Goal: Task Accomplishment & Management: Use online tool/utility

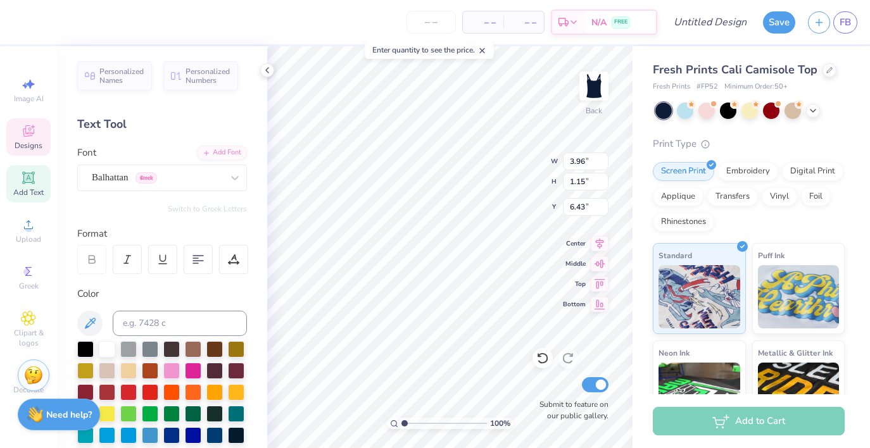
type input "2.76"
type input "1.33"
type input "6.34"
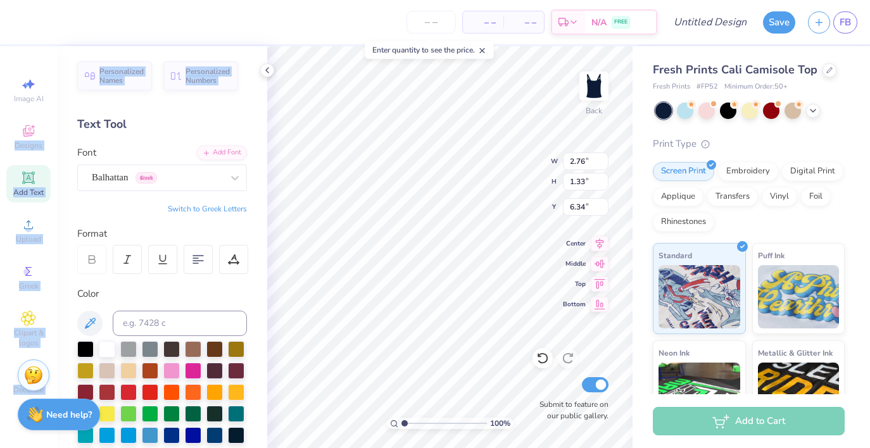
drag, startPoint x: 19, startPoint y: 133, endPoint x: 63, endPoint y: 125, distance: 44.5
click at [63, 125] on div "– – Per Item – – Total Est. Delivery N/A FREE Design Title Save FB Image AI Des…" at bounding box center [435, 224] width 870 height 448
click at [79, 123] on div "Text Tool" at bounding box center [162, 124] width 170 height 17
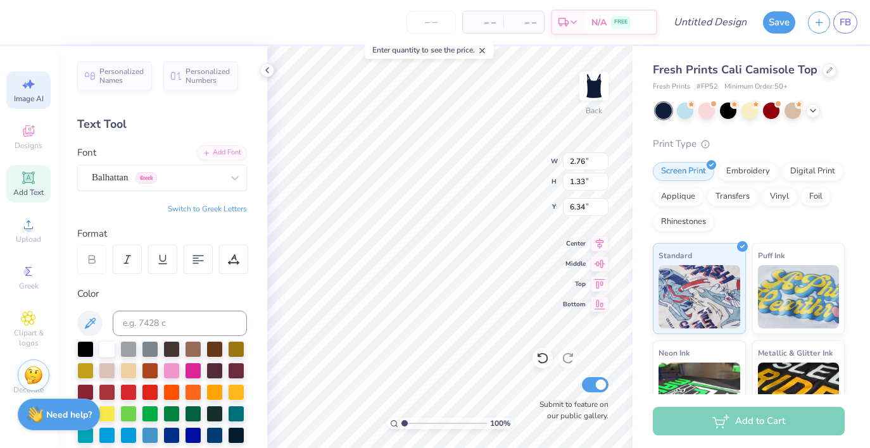
click at [32, 82] on icon at bounding box center [28, 84] width 15 height 15
select select "4"
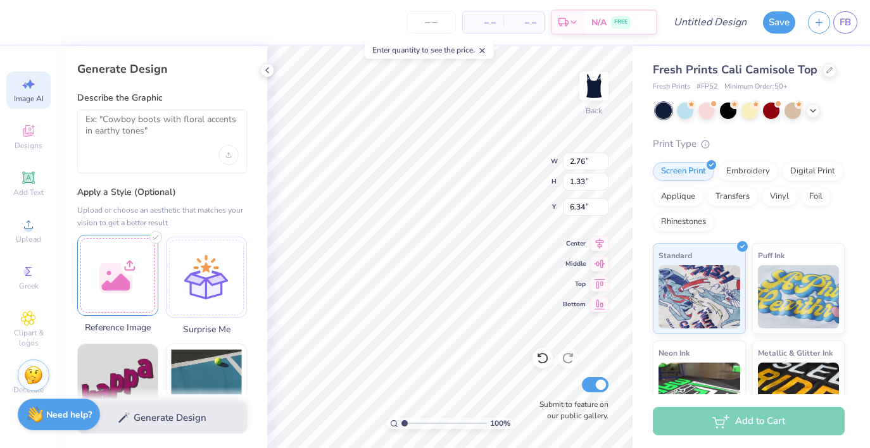
click at [113, 269] on div at bounding box center [117, 275] width 81 height 81
click at [131, 275] on div at bounding box center [117, 275] width 81 height 81
click at [123, 261] on div at bounding box center [117, 275] width 81 height 81
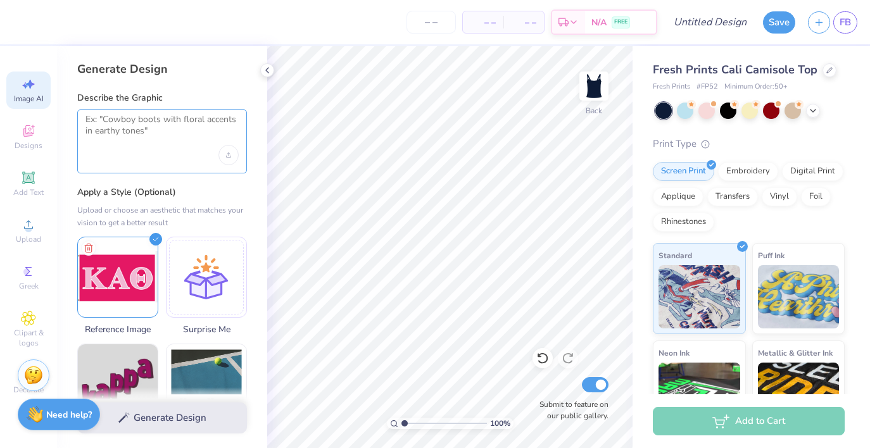
click at [164, 130] on textarea at bounding box center [161, 130] width 153 height 32
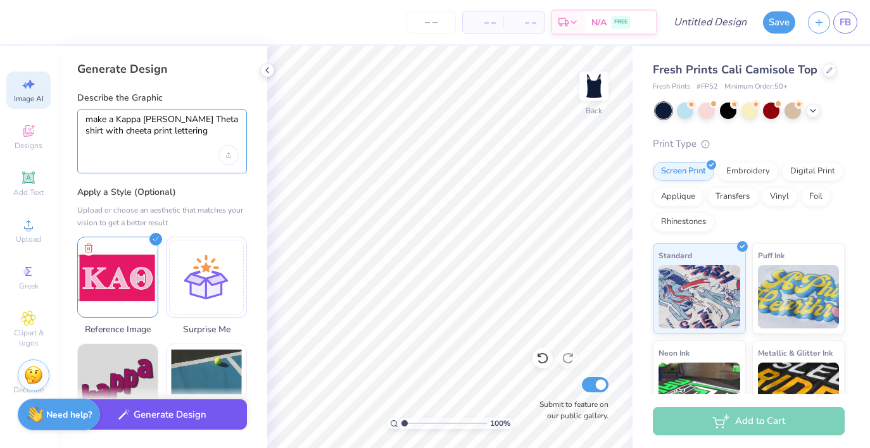
type textarea "make a Kappa Altha Theta shirt with cheeta print lettering"
click at [153, 421] on button "Generate Design" at bounding box center [162, 415] width 170 height 31
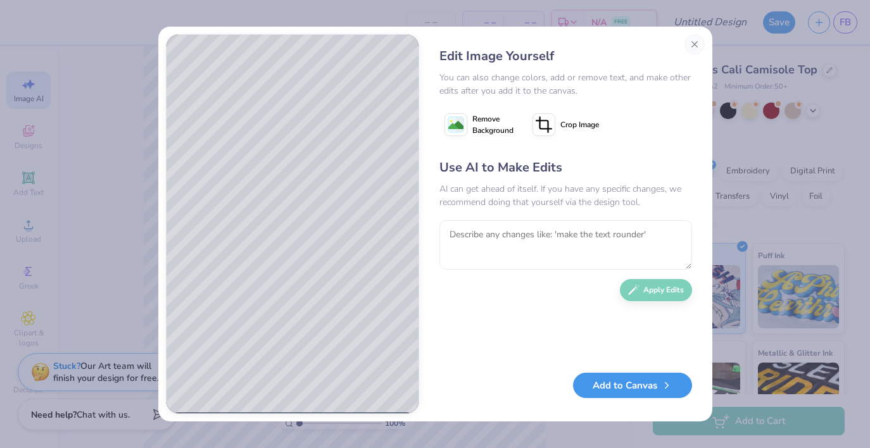
click at [620, 389] on button "Add to Canvas" at bounding box center [632, 386] width 119 height 26
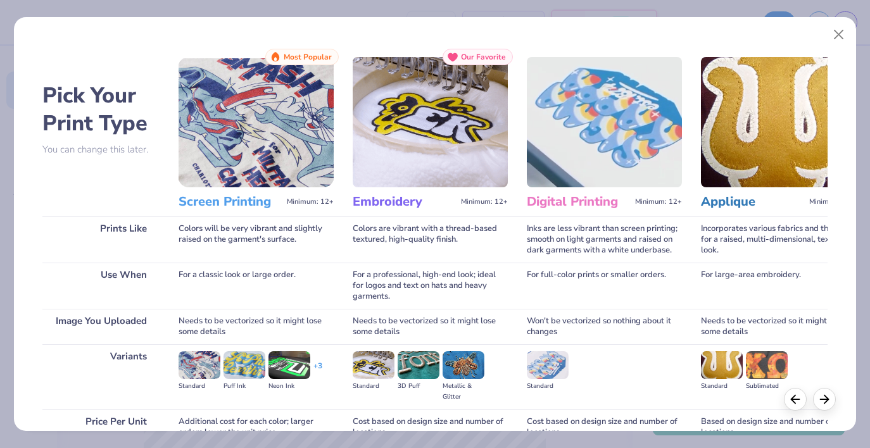
click at [644, 146] on img at bounding box center [604, 122] width 155 height 130
click at [625, 153] on img at bounding box center [604, 122] width 155 height 130
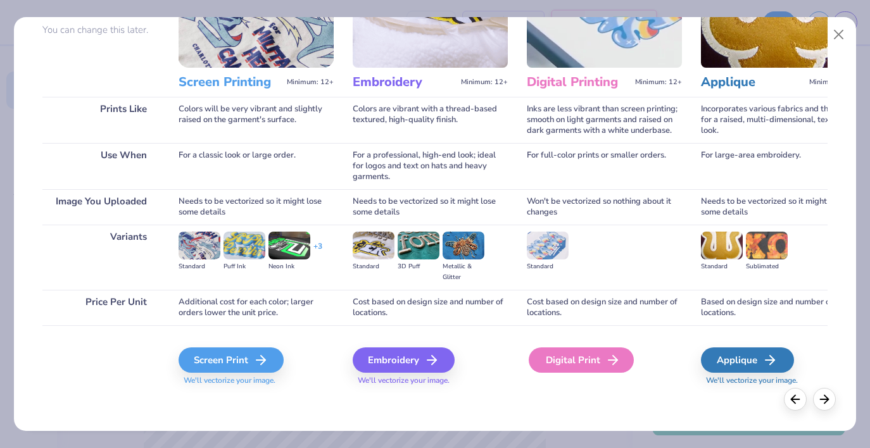
click at [599, 358] on div "Digital Print" at bounding box center [581, 360] width 105 height 25
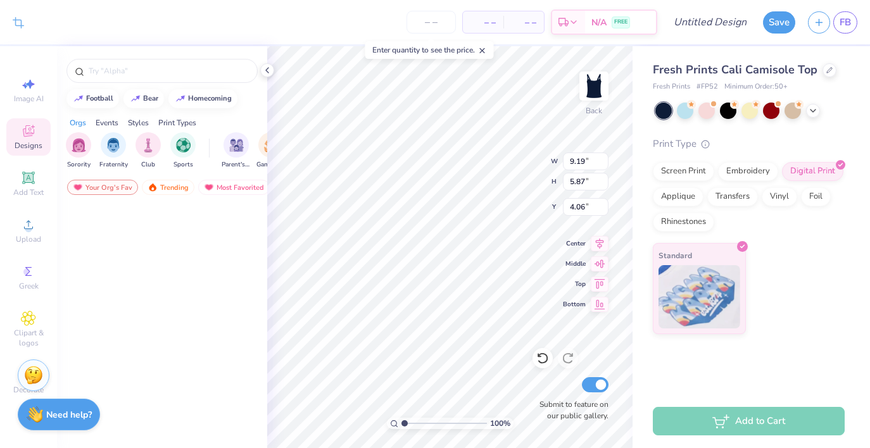
click at [597, 349] on div "100 % Back W 9.19 9.19 " H 5.87 5.87 " Y 4.06 4.06 " Center Middle Top Bottom S…" at bounding box center [449, 247] width 365 height 402
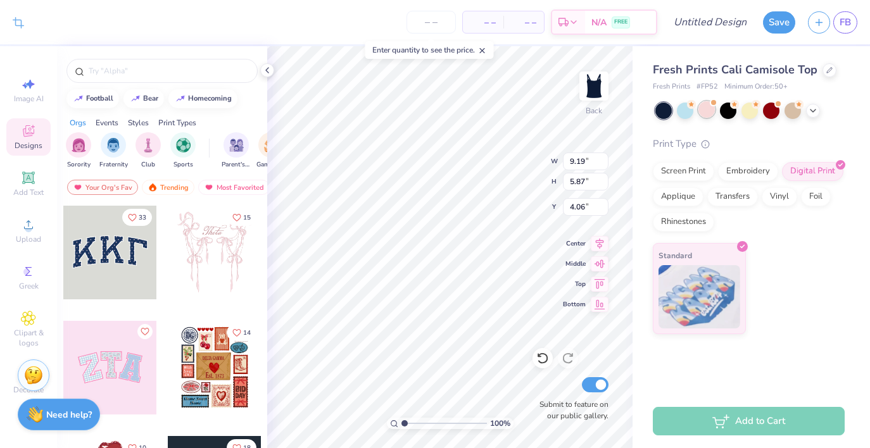
click at [713, 111] on div at bounding box center [706, 109] width 16 height 16
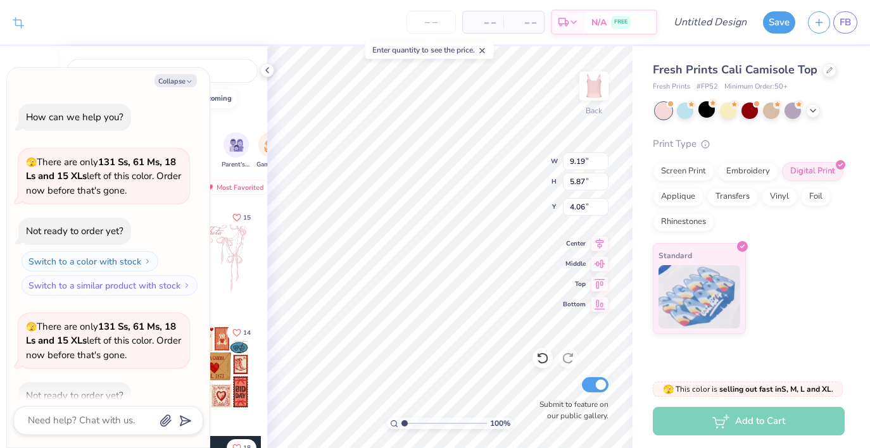
scroll to position [70, 0]
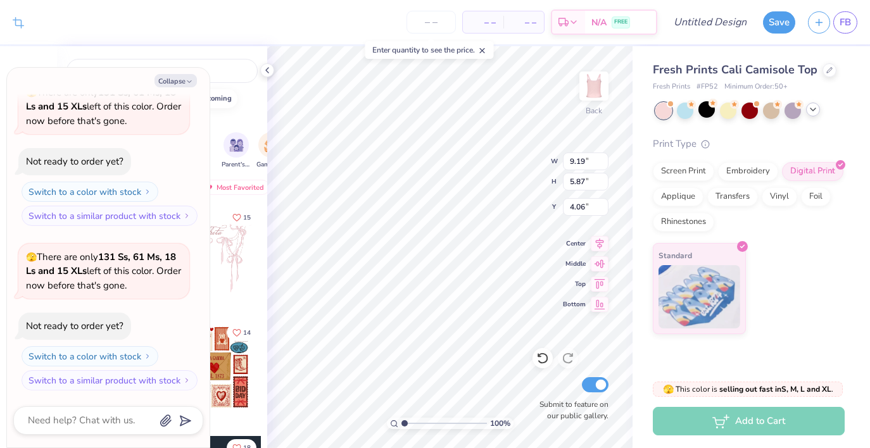
click at [811, 106] on icon at bounding box center [813, 109] width 10 height 10
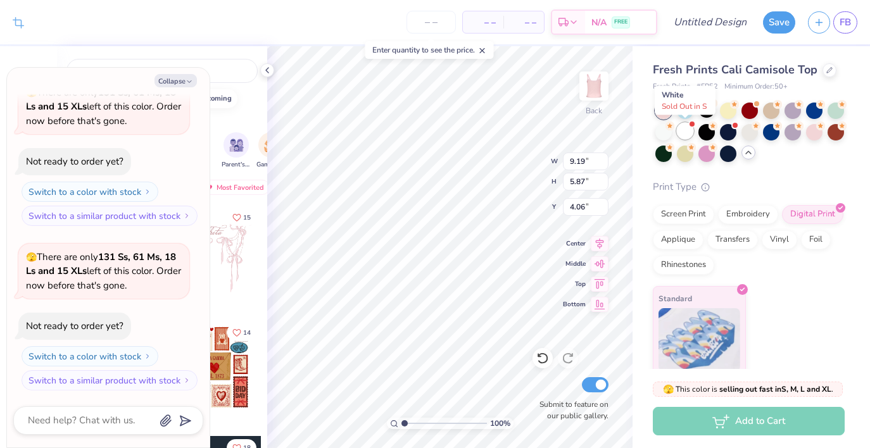
click at [688, 132] on div at bounding box center [685, 131] width 16 height 16
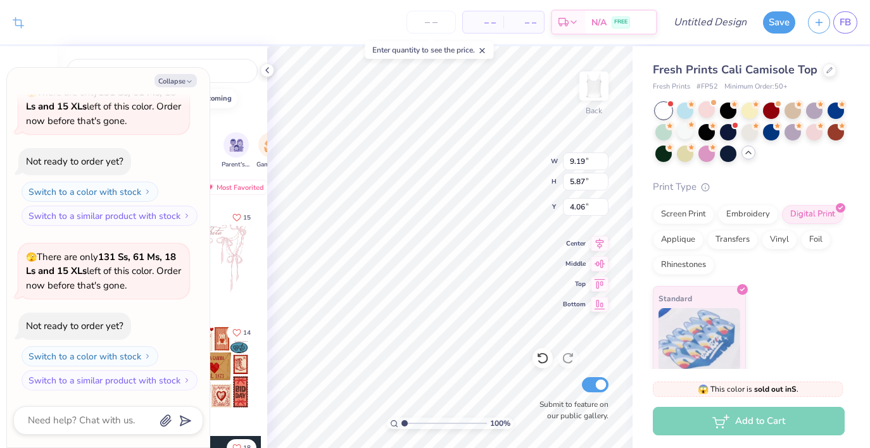
scroll to position [263, 0]
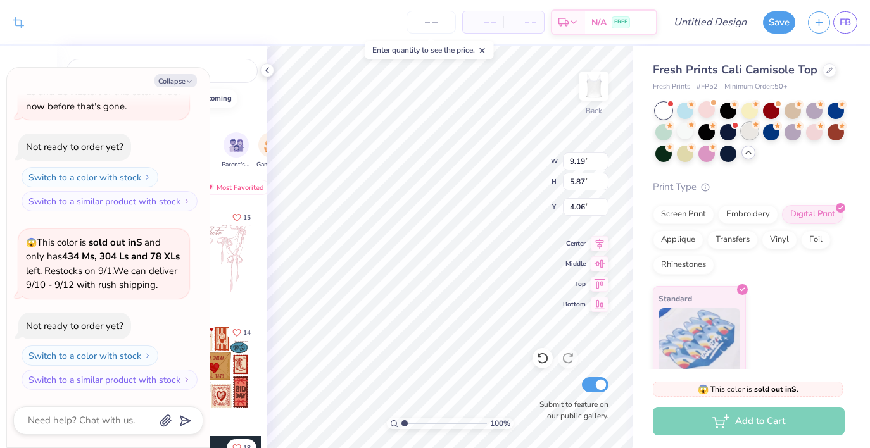
click at [747, 127] on div at bounding box center [750, 131] width 16 height 16
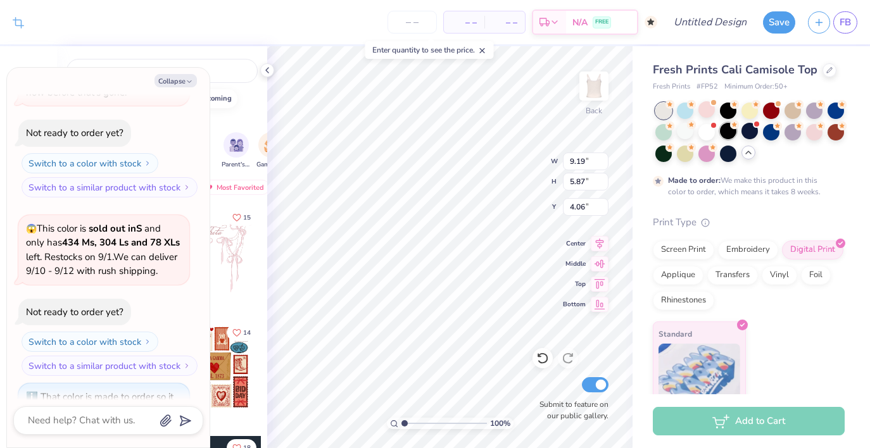
scroll to position [368, 0]
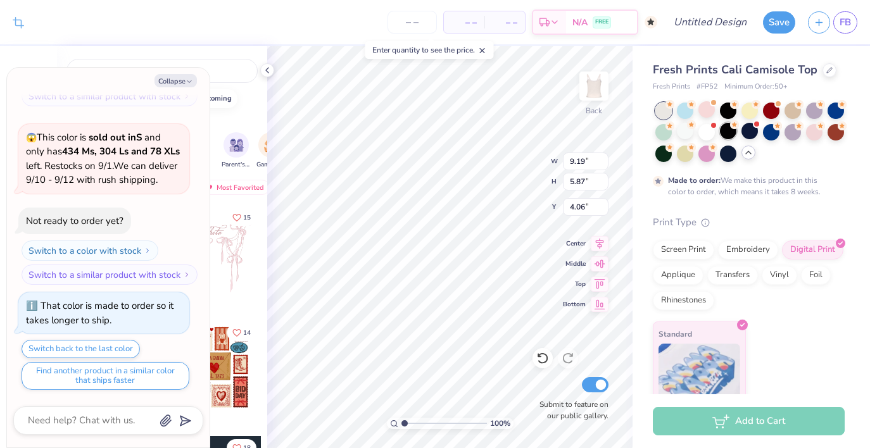
click at [730, 128] on icon at bounding box center [734, 124] width 9 height 9
type textarea "x"
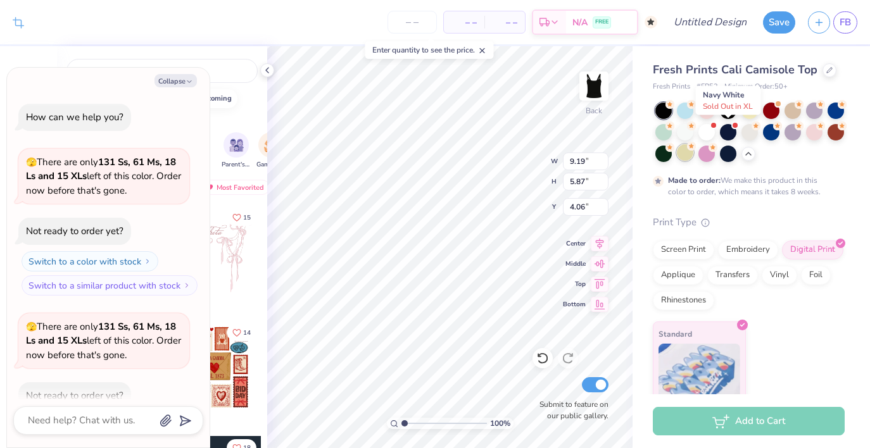
scroll to position [368, 0]
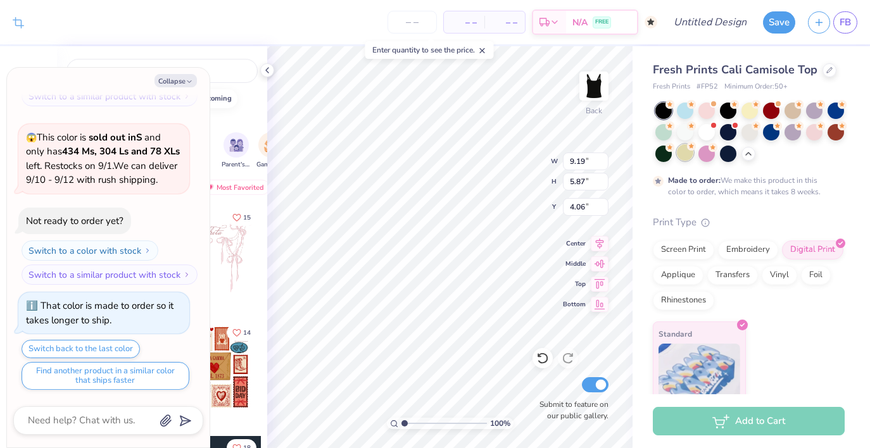
type textarea "x"
type input "3.83"
type input "2.44"
type input "7.49"
type textarea "x"
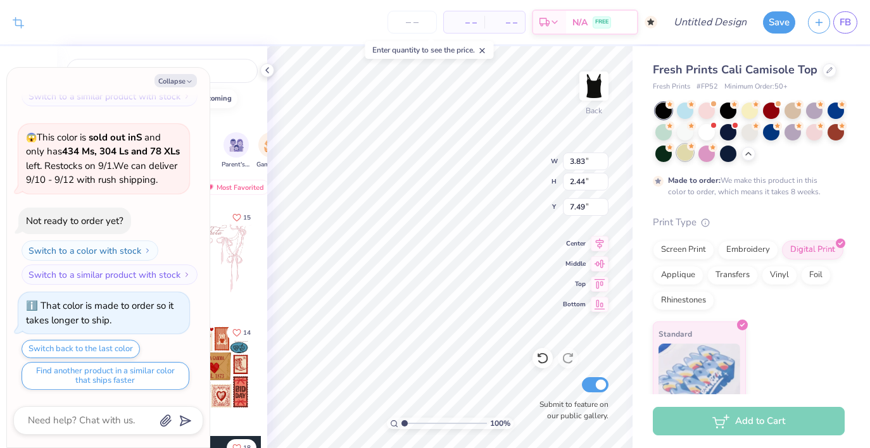
type input "2.10"
type textarea "x"
type input "2.19"
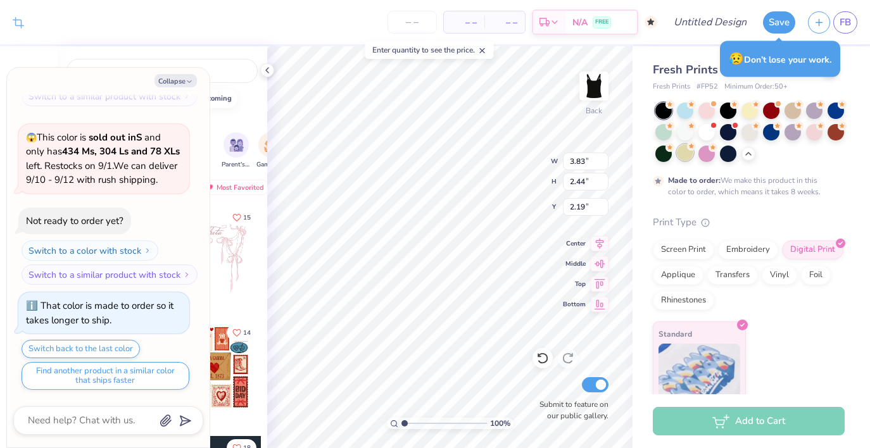
type textarea "x"
type input "3.91"
type input "2.50"
type textarea "x"
type input "2.91"
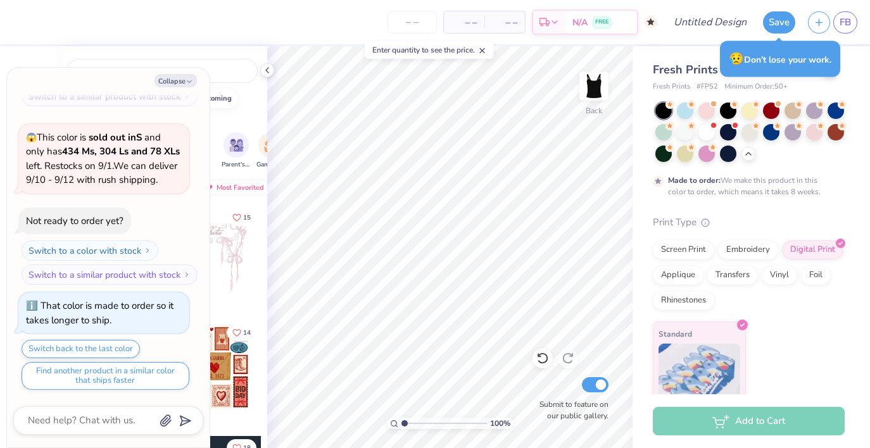
type textarea "x"
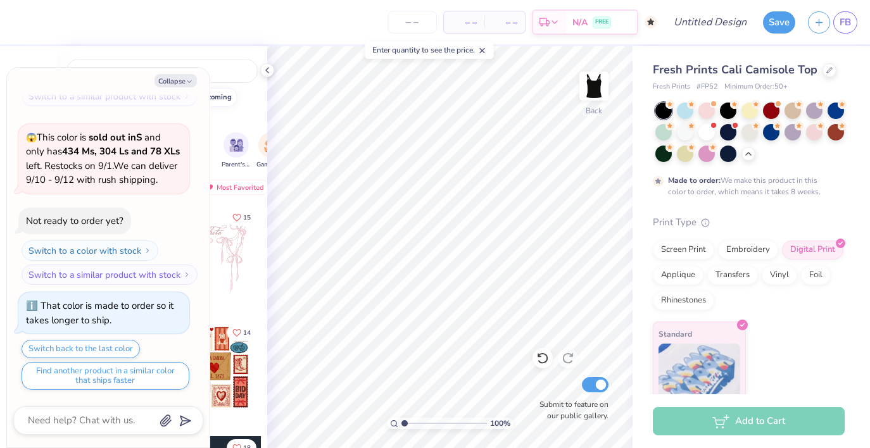
click at [236, 100] on button "homecoming" at bounding box center [202, 97] width 69 height 19
type input "homecoming"
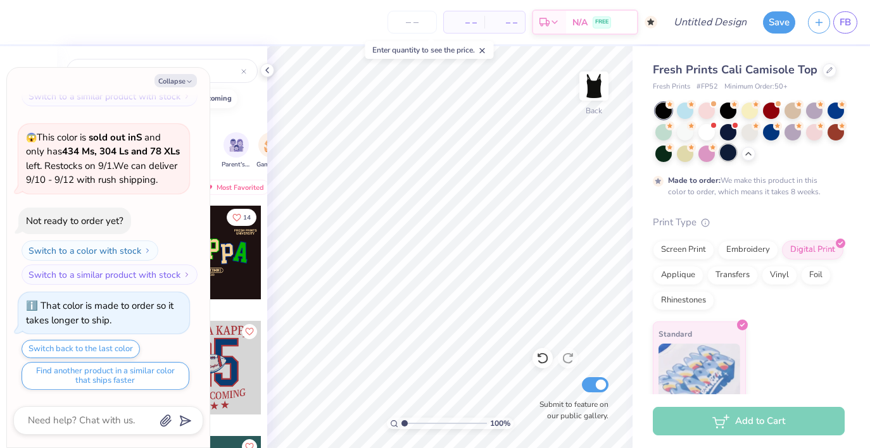
click at [720, 153] on div at bounding box center [728, 152] width 16 height 16
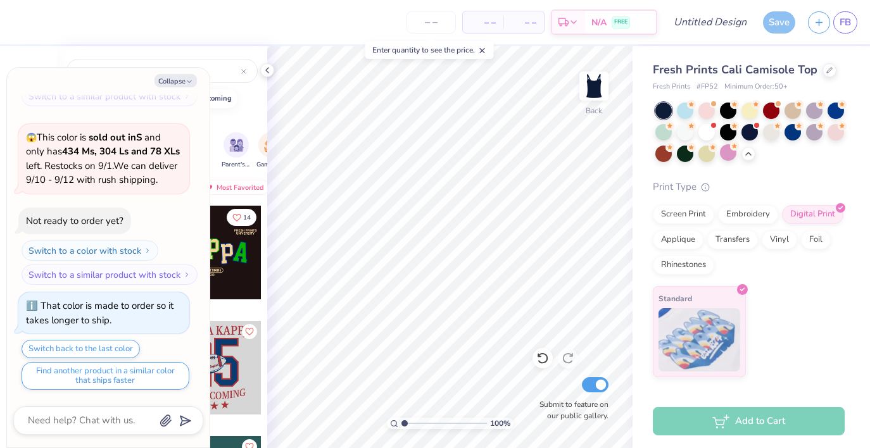
scroll to position [431, 0]
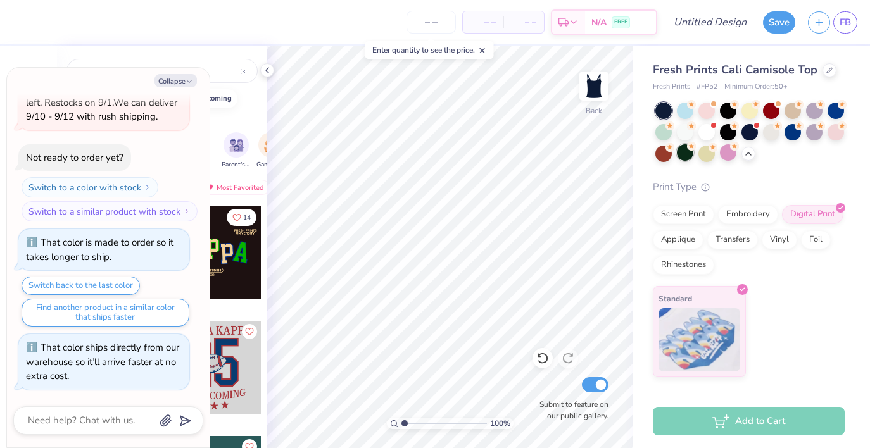
click at [677, 151] on div at bounding box center [685, 152] width 16 height 16
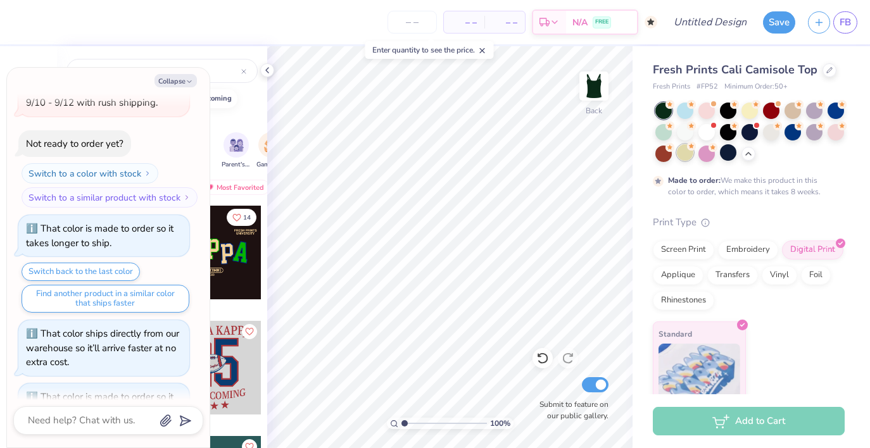
scroll to position [536, 0]
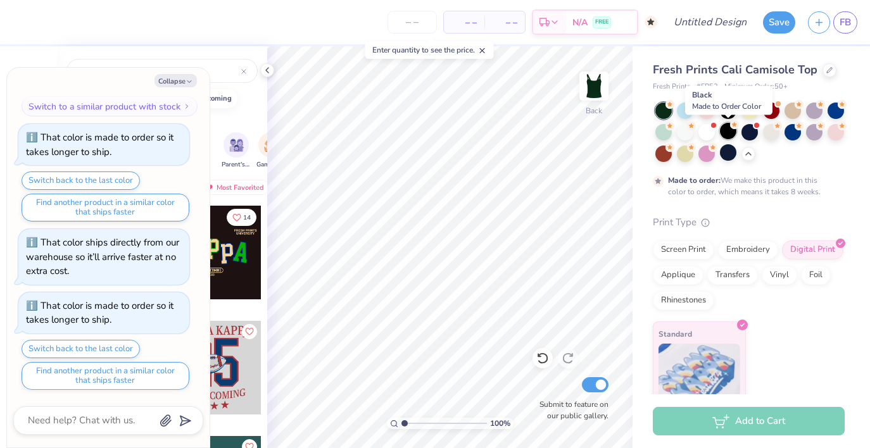
click at [728, 130] on div at bounding box center [728, 131] width 16 height 16
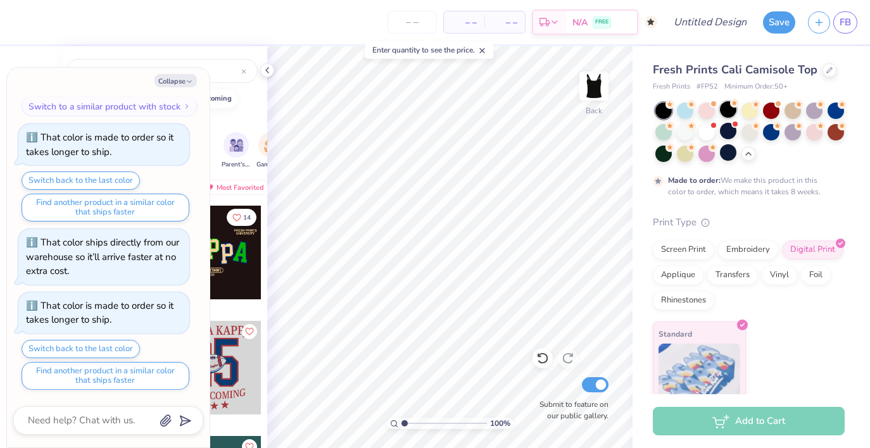
click at [729, 111] on div at bounding box center [728, 109] width 16 height 16
click at [771, 129] on div at bounding box center [771, 131] width 16 height 16
click at [834, 110] on div at bounding box center [836, 109] width 16 height 16
click at [722, 136] on div at bounding box center [728, 131] width 16 height 16
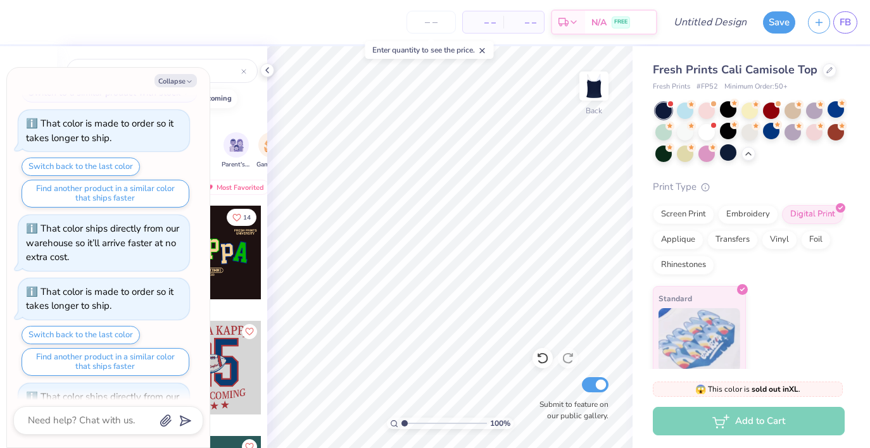
scroll to position [778, 0]
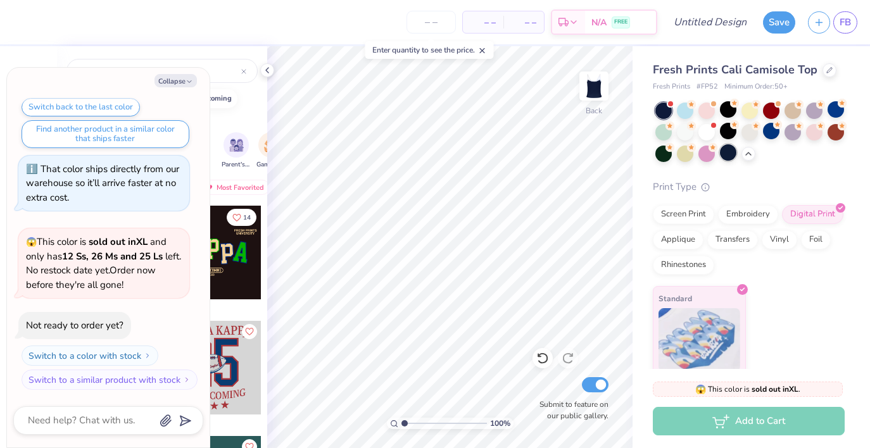
click at [730, 155] on div at bounding box center [728, 152] width 16 height 16
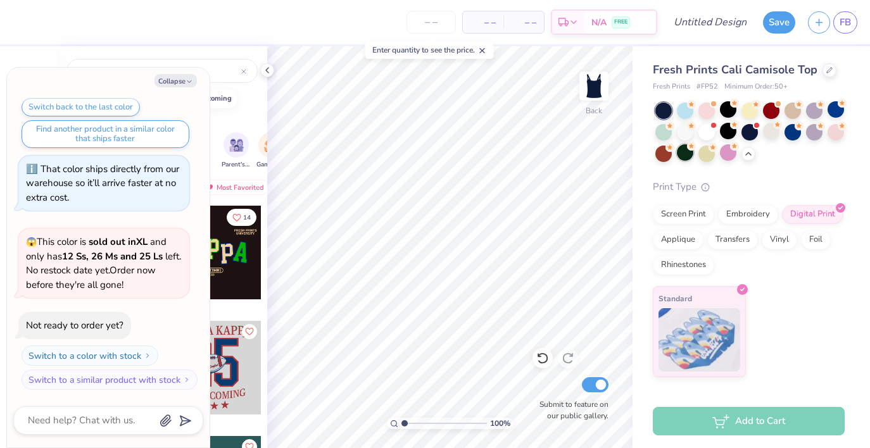
click at [689, 109] on circle at bounding box center [691, 104] width 9 height 9
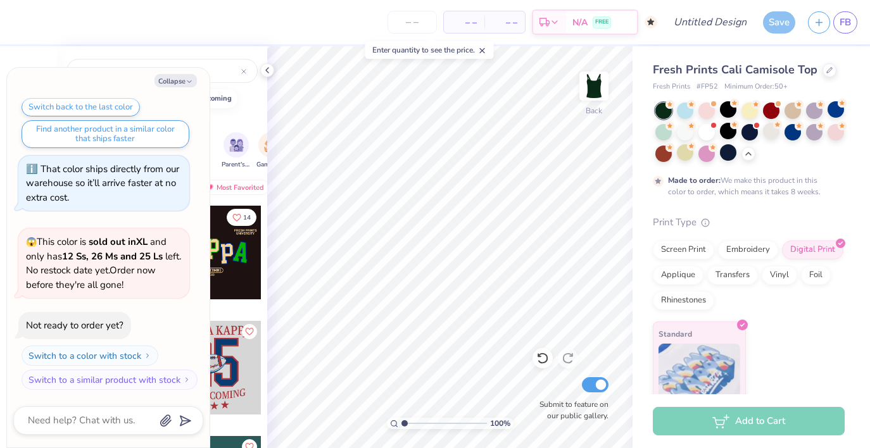
scroll to position [883, 0]
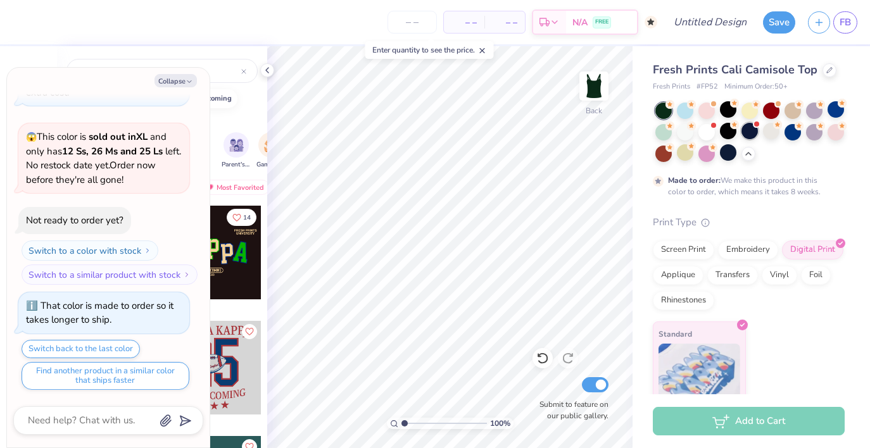
click at [750, 130] on div at bounding box center [750, 131] width 16 height 16
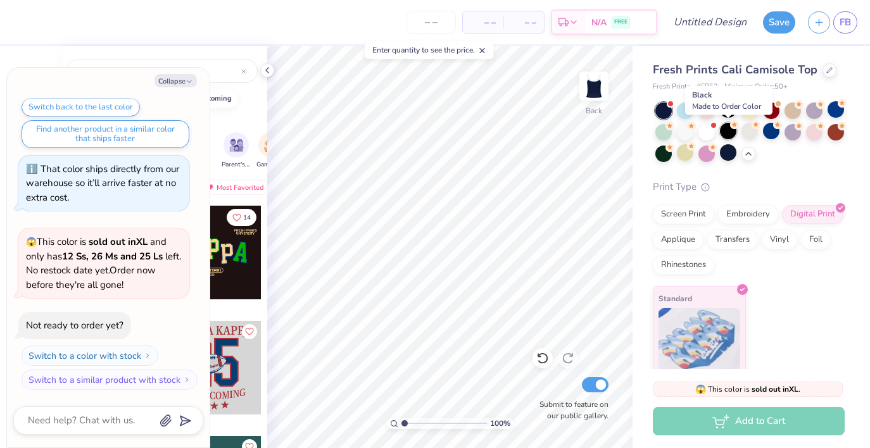
click at [733, 130] on div at bounding box center [728, 131] width 16 height 16
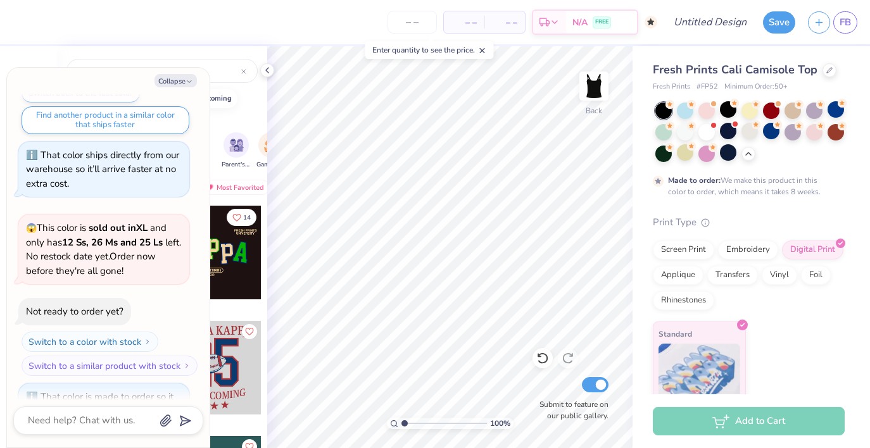
scroll to position [1230, 0]
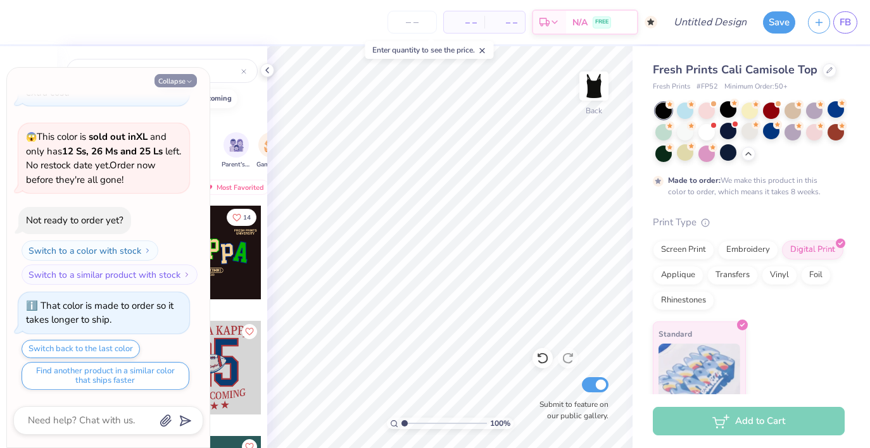
click at [180, 79] on button "Collapse" at bounding box center [176, 80] width 42 height 13
type textarea "x"
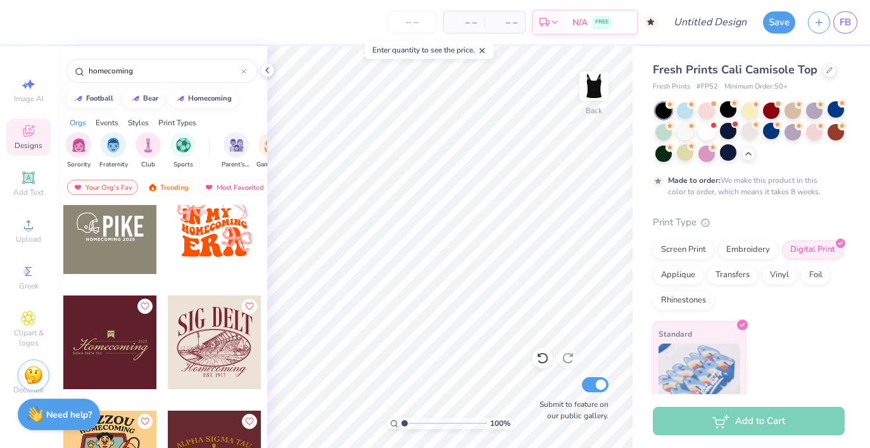
scroll to position [1183, 0]
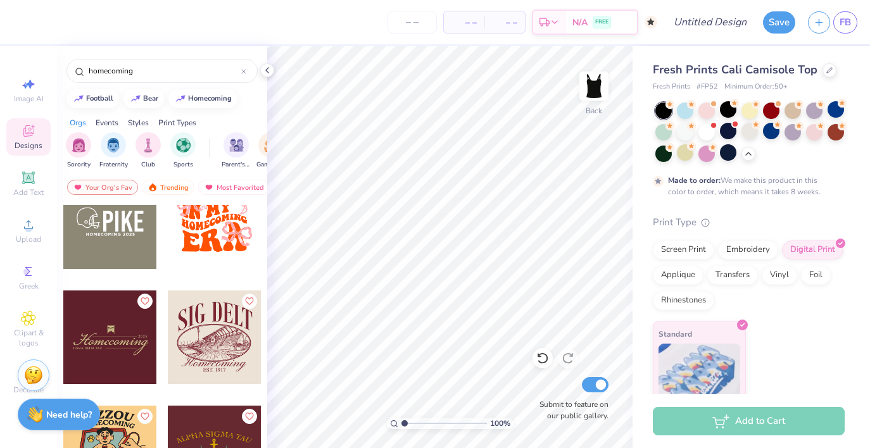
click at [28, 142] on span "Designs" at bounding box center [29, 146] width 28 height 10
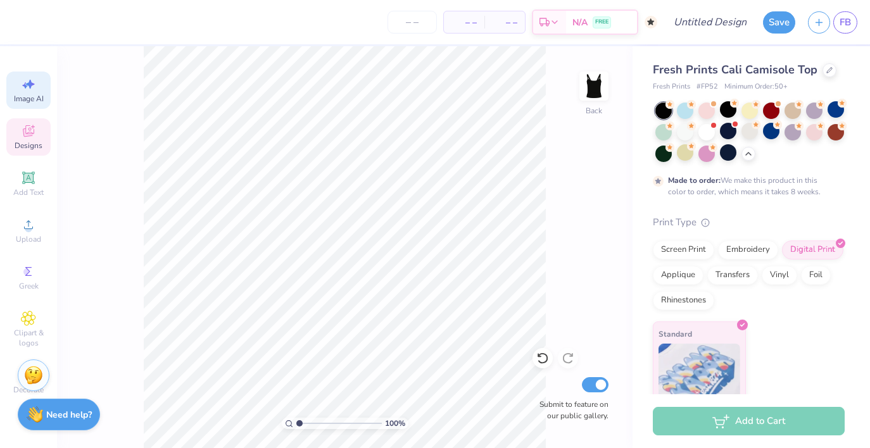
click at [37, 76] on div "Image AI" at bounding box center [28, 90] width 44 height 37
select select "4"
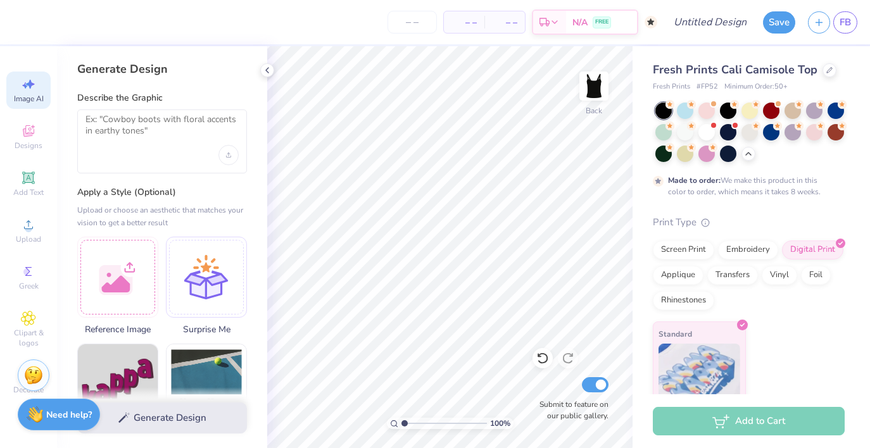
select select "4"
click at [151, 131] on textarea at bounding box center [161, 130] width 153 height 32
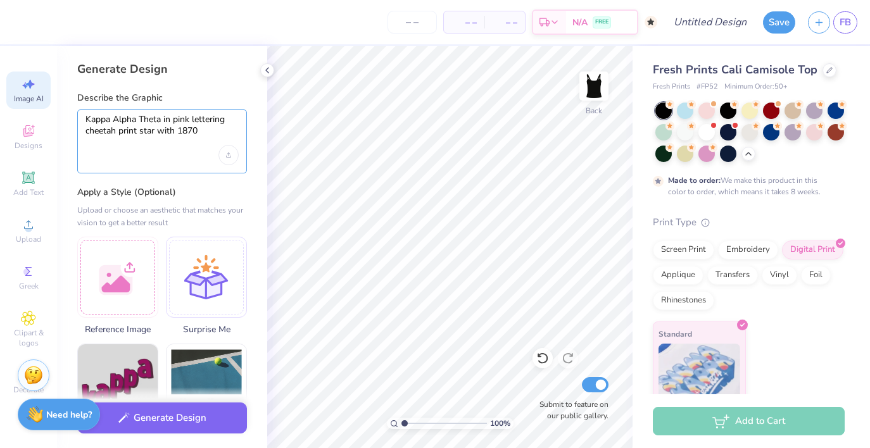
click at [209, 120] on textarea "Kappa Alpha Theta in pink lettering cheetah print star with 1870" at bounding box center [161, 130] width 153 height 32
click at [189, 118] on textarea "Kappa Alpha Theta in pink lettering cheetah print star with 1870" at bounding box center [161, 130] width 153 height 32
click at [211, 134] on textarea "Kappa Alpha Theta in pink lettering cheetah print star with 1870" at bounding box center [161, 130] width 153 height 32
click at [200, 131] on textarea "Kappa Alpha Theta in pink lettering cheetah print star with 1870" at bounding box center [161, 130] width 153 height 32
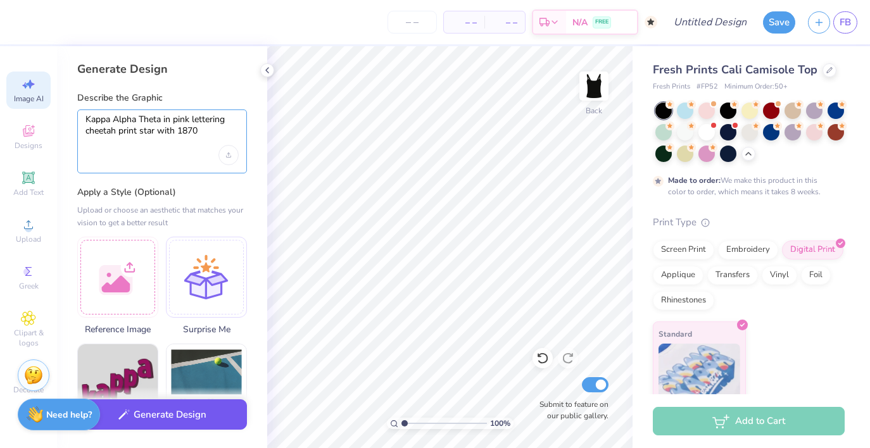
type textarea "Kappa Alpha Theta in pink lettering cheetah print star with 1870"
click at [189, 411] on button "Generate Design" at bounding box center [162, 415] width 170 height 31
